Goal: Communication & Community: Answer question/provide support

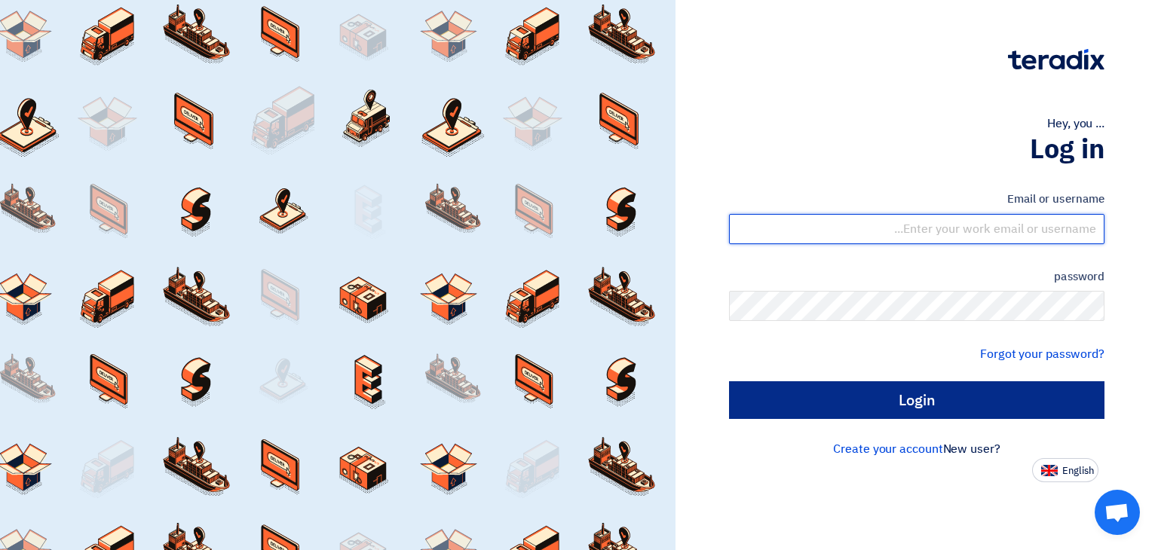
type input "[EMAIL_ADDRESS][DOMAIN_NAME]"
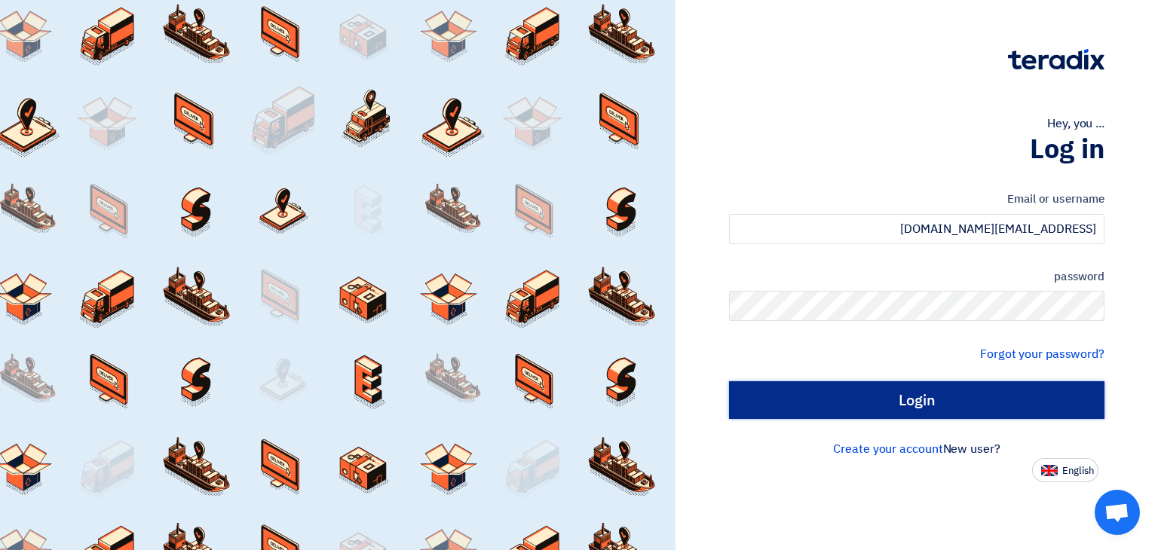
click at [757, 393] on input "Login" at bounding box center [916, 400] width 375 height 38
type input "Sign in"
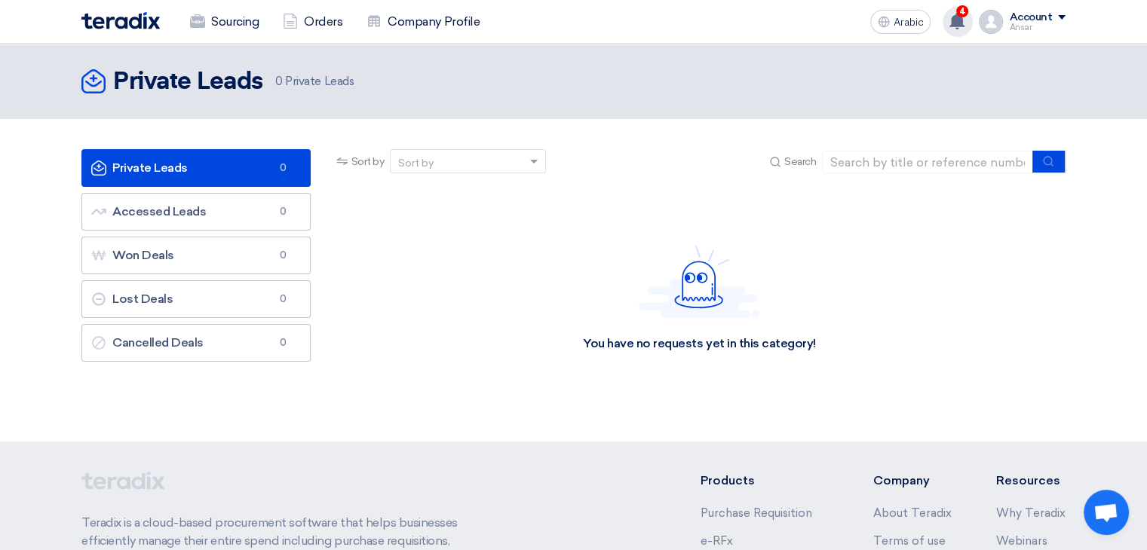
click at [950, 17] on icon at bounding box center [956, 21] width 17 height 17
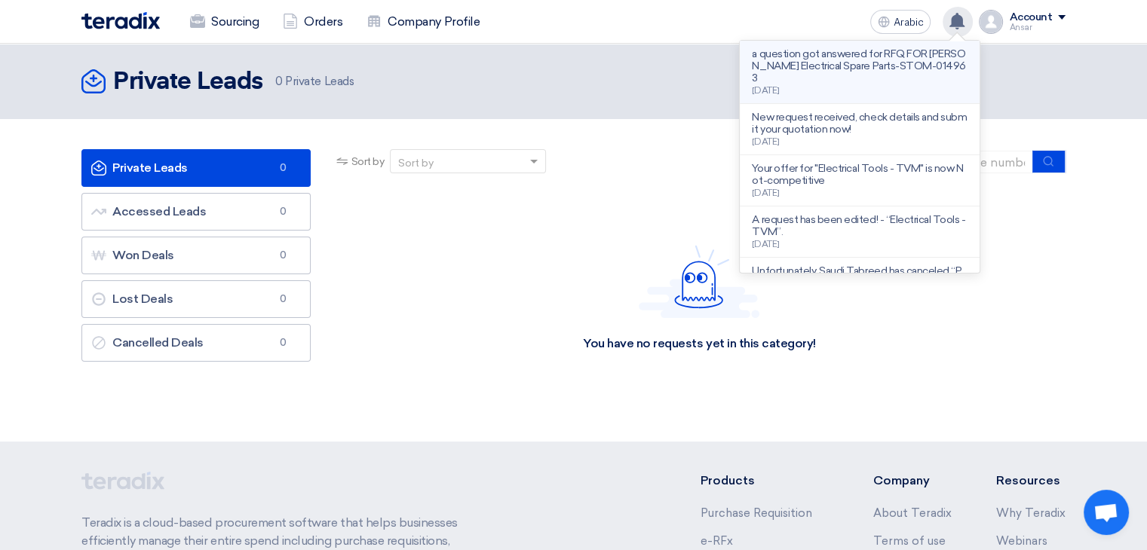
click at [888, 51] on font "a question got answered for RFQ FOR [PERSON_NAME] Electrical Spare Parts-STOM-0…" at bounding box center [858, 65] width 213 height 37
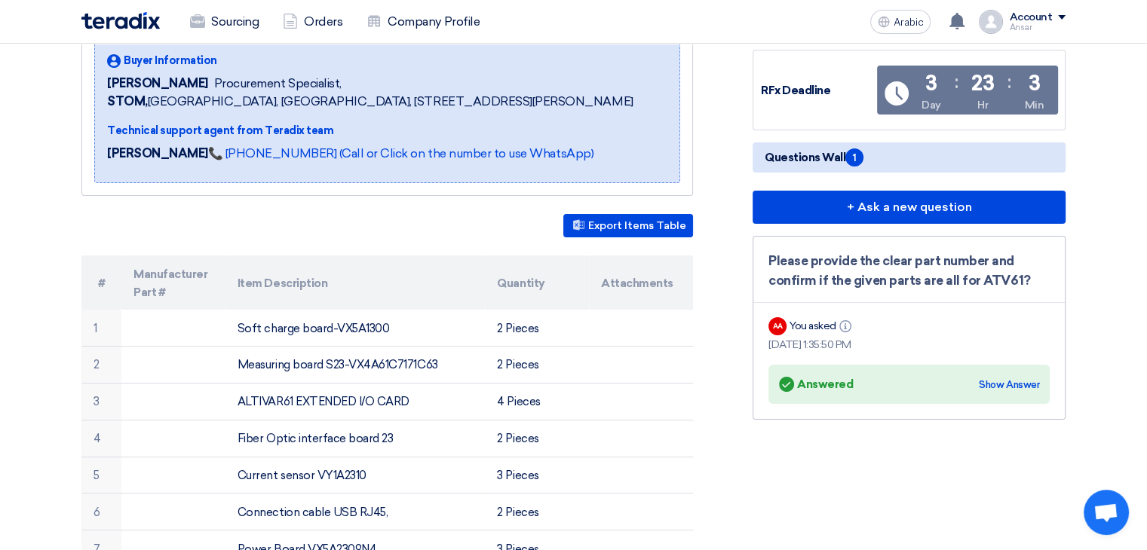
scroll to position [271, 0]
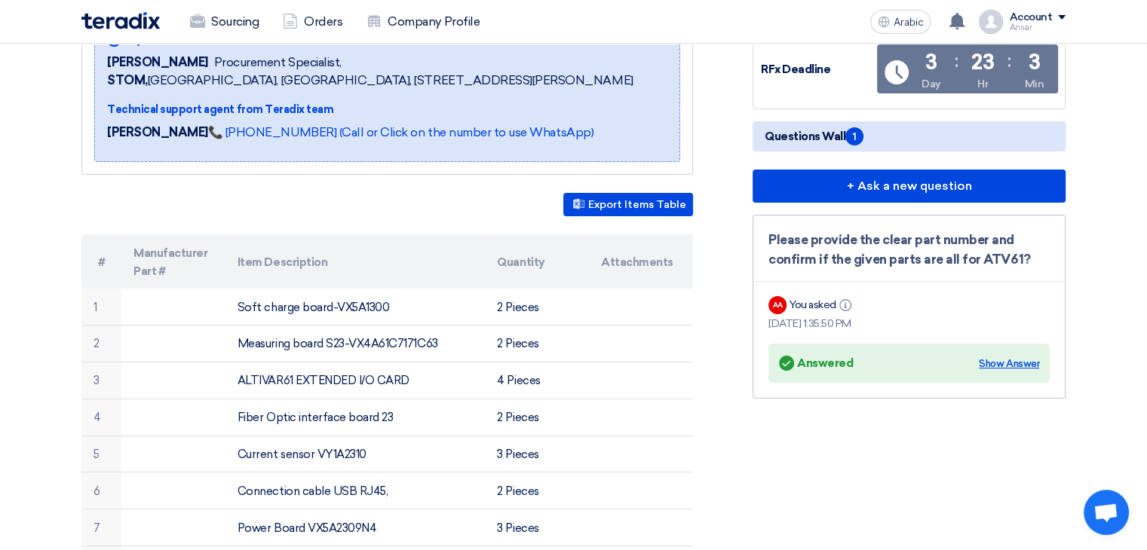
click at [984, 360] on font "Show Answer" at bounding box center [1009, 363] width 60 height 11
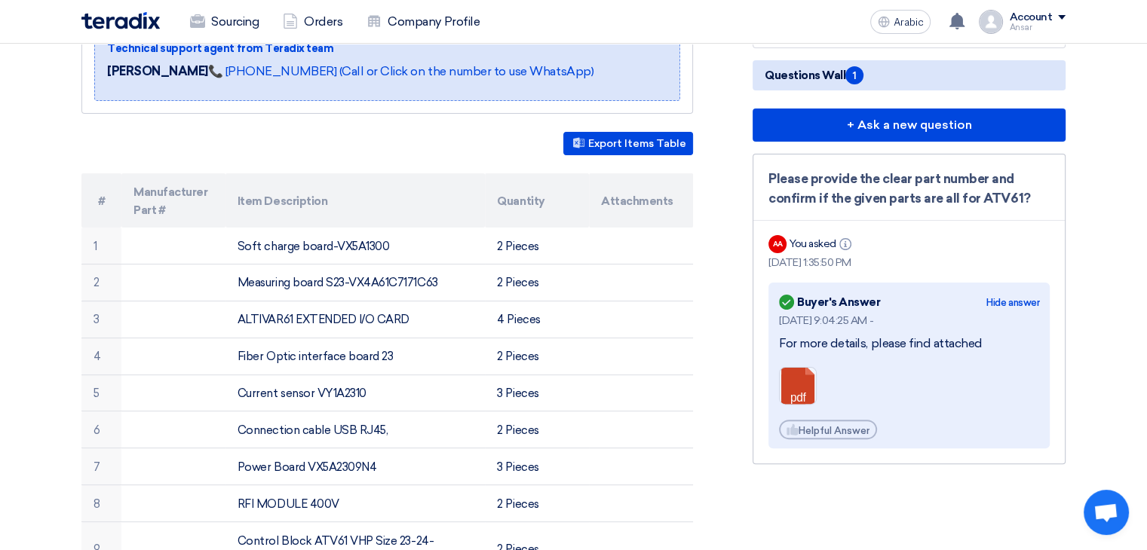
scroll to position [333, 0]
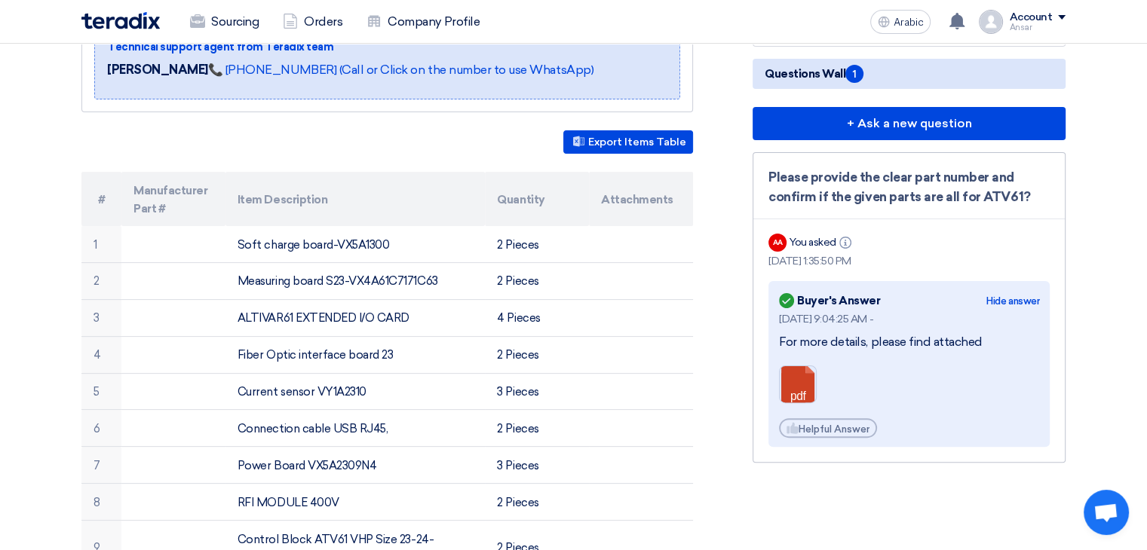
click at [791, 381] on link at bounding box center [839, 411] width 121 height 90
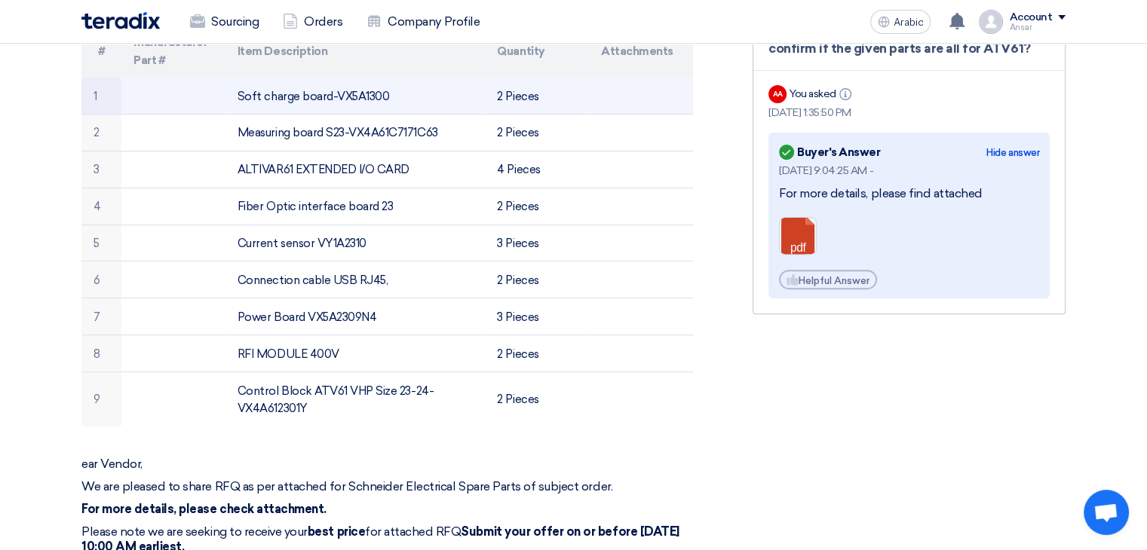
scroll to position [482, 0]
